Goal: Task Accomplishment & Management: Manage account settings

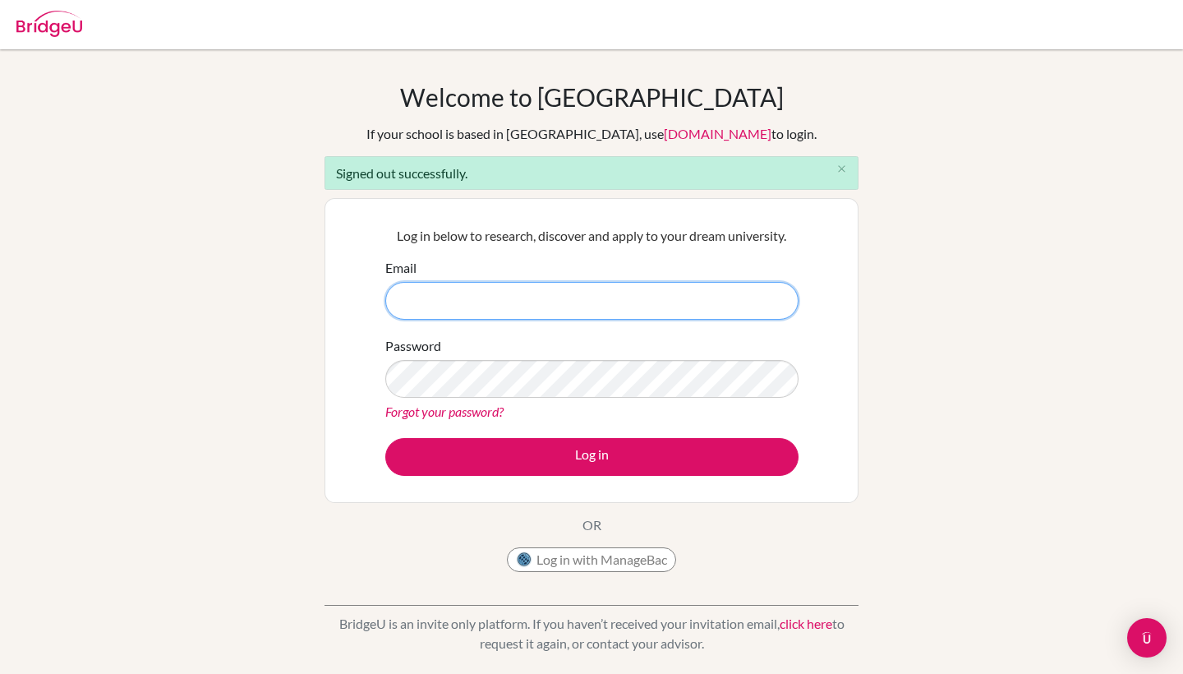
type input "[EMAIL_ADDRESS][DOMAIN_NAME]"
click at [472, 432] on form "Email rwa100106765@rwastudents.com Password Forgot your password? Log in" at bounding box center [591, 367] width 413 height 218
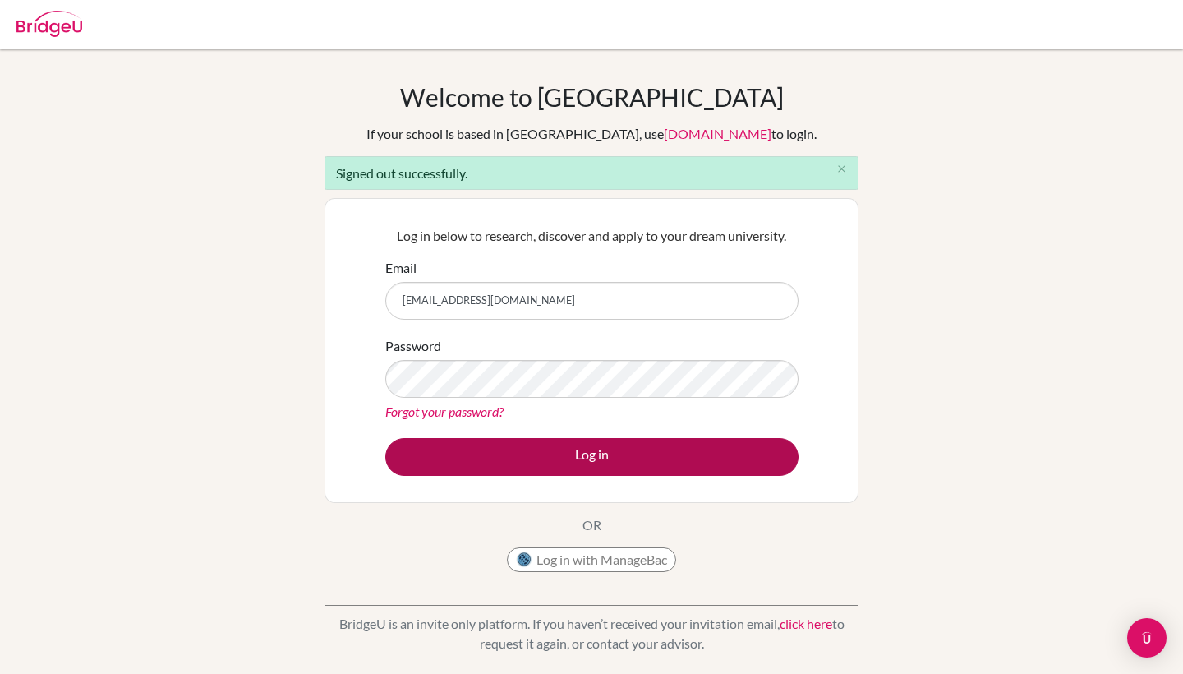
click at [472, 453] on button "Log in" at bounding box center [591, 457] width 413 height 38
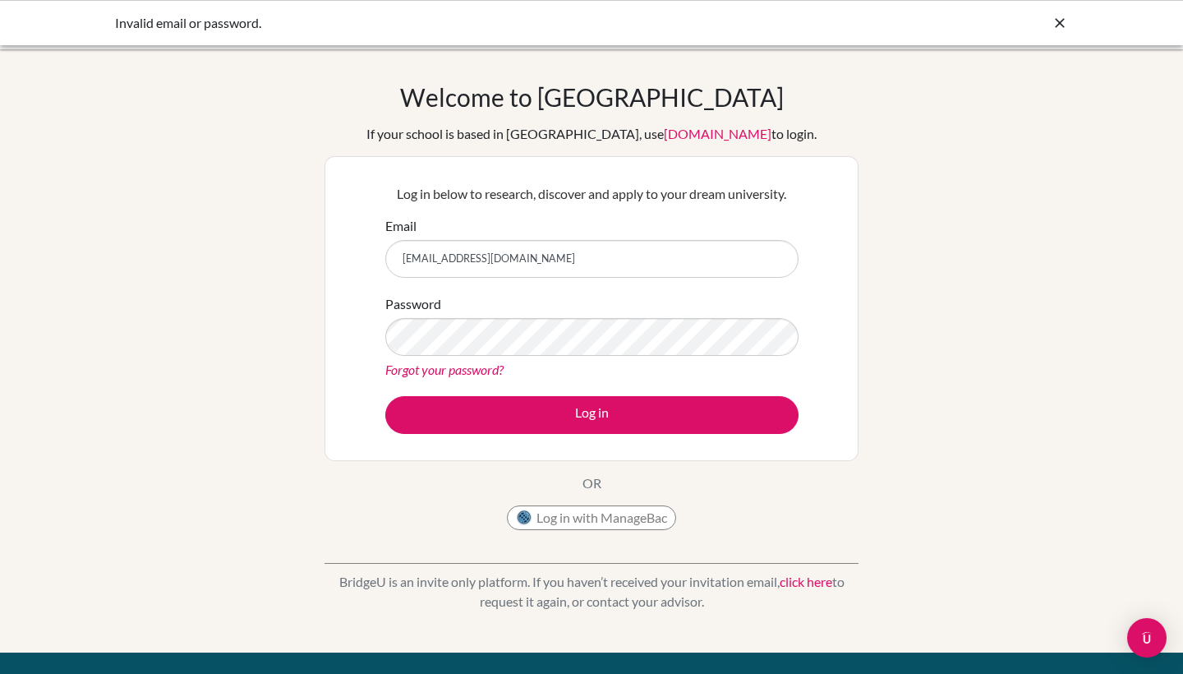
click at [306, 306] on div "Welcome to BridgeU If your school is based in China, use app.bridge-u.com.cn to…" at bounding box center [591, 350] width 1183 height 537
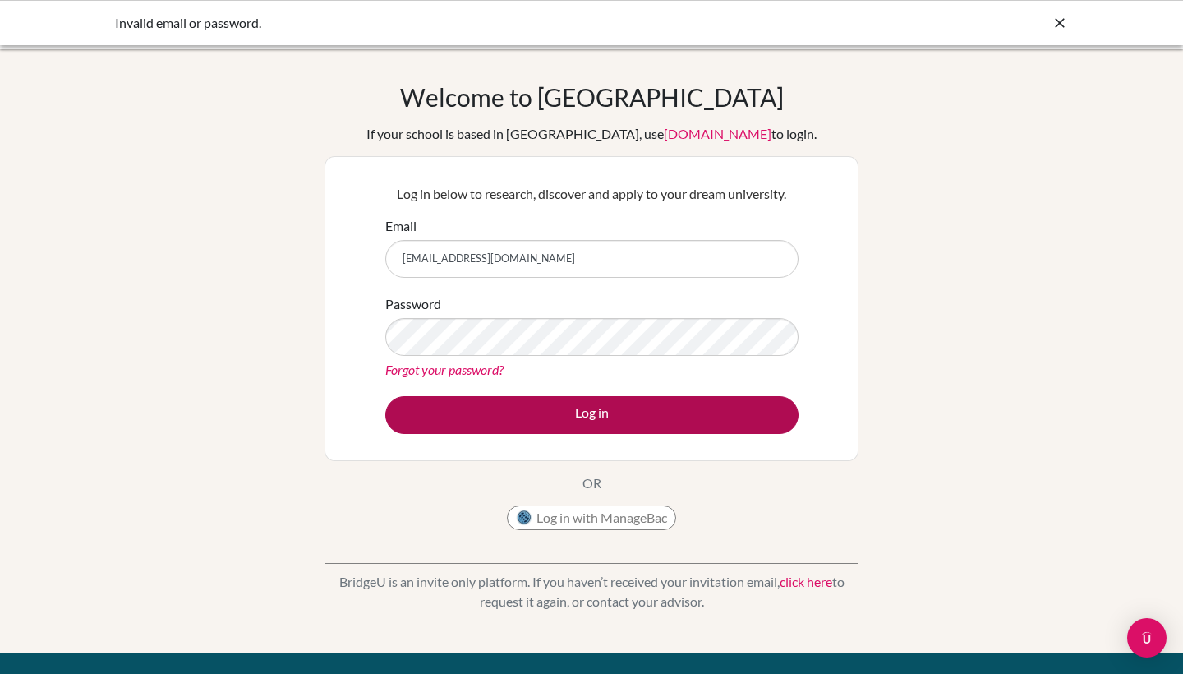
click at [426, 420] on button "Log in" at bounding box center [591, 415] width 413 height 38
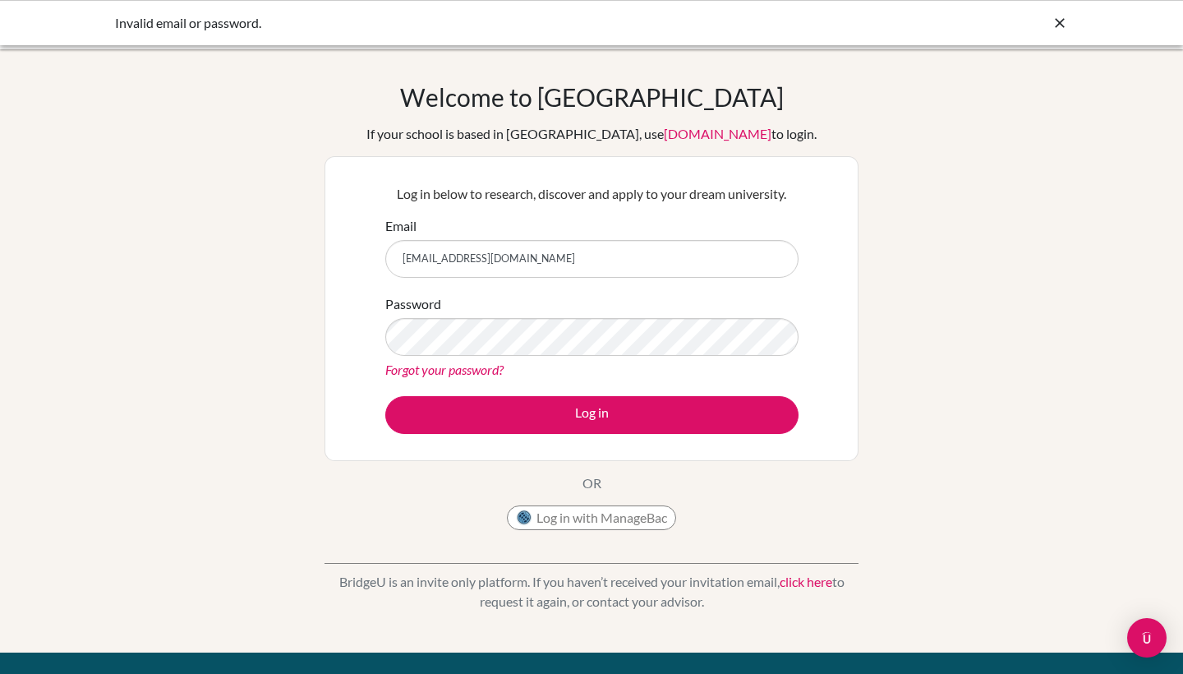
click at [359, 288] on div "Log in below to research, discover and apply to your dream university. Email rw…" at bounding box center [591, 308] width 534 height 305
click at [414, 271] on input "[EMAIL_ADDRESS][DOMAIN_NAME]" at bounding box center [591, 259] width 413 height 38
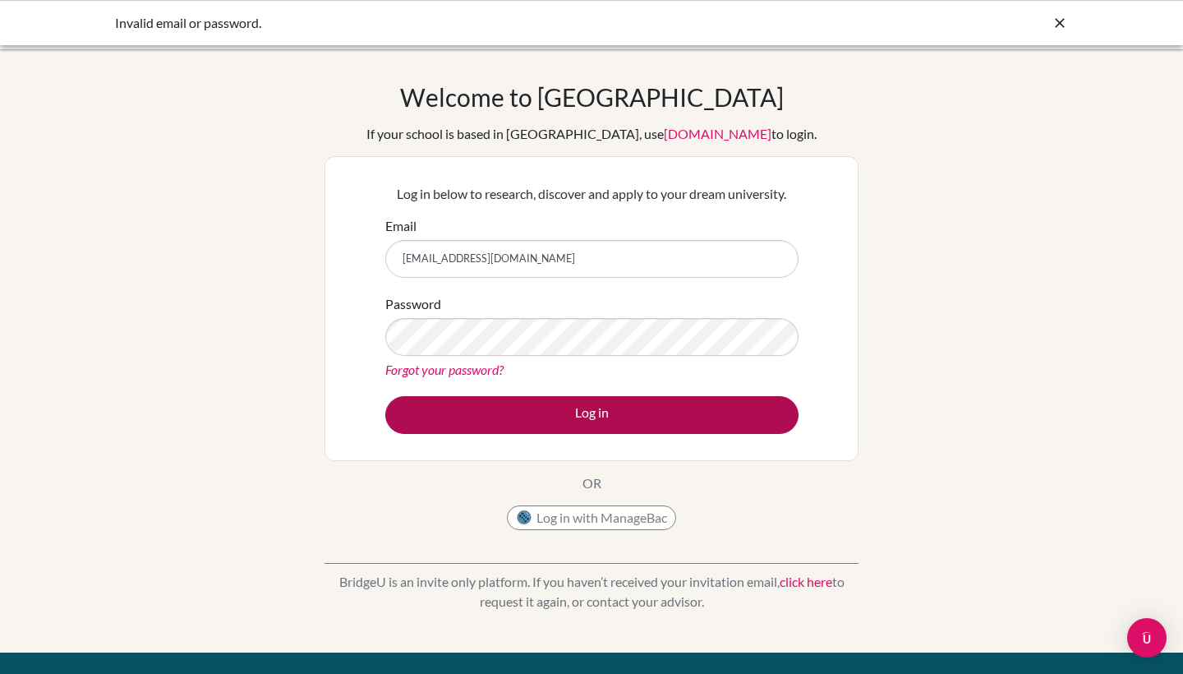
click at [454, 410] on button "Log in" at bounding box center [591, 415] width 413 height 38
click at [703, 421] on button "Log in" at bounding box center [591, 415] width 413 height 38
click at [555, 401] on button "Log in" at bounding box center [591, 415] width 413 height 38
click at [725, 407] on button "Log in" at bounding box center [591, 415] width 413 height 38
